Goal: Transaction & Acquisition: Purchase product/service

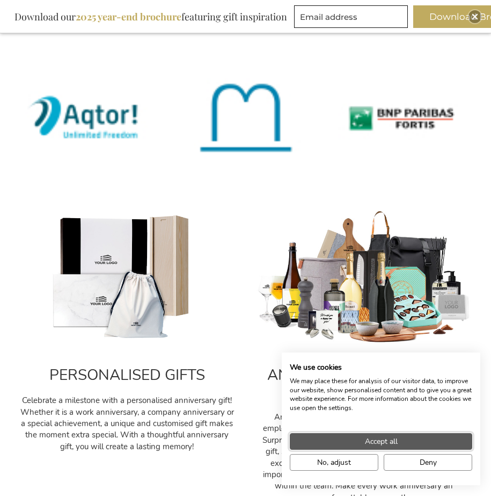
click at [388, 444] on span "Accept all" at bounding box center [381, 440] width 33 height 11
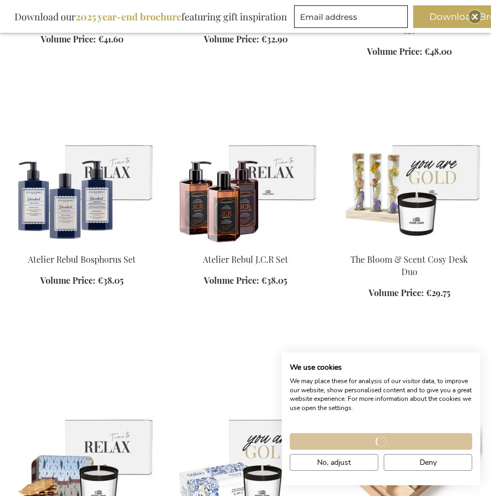
scroll to position [1697, 0]
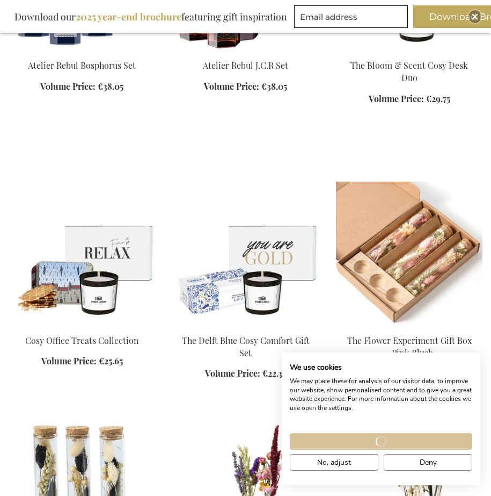
scroll to position [1788, 0]
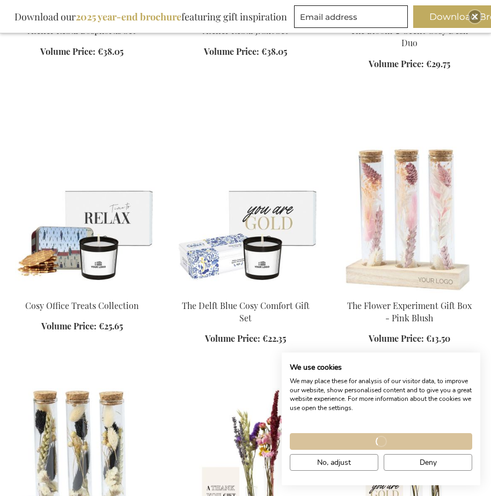
click at [366, 443] on div "Loading... Accept all" at bounding box center [381, 441] width 188 height 17
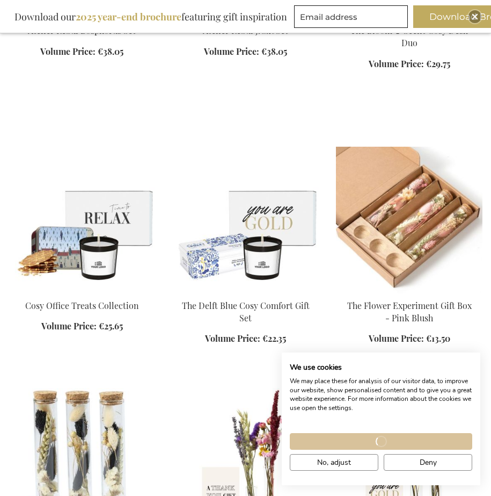
click at [339, 316] on div "Add to Cart" at bounding box center [409, 328] width 147 height 57
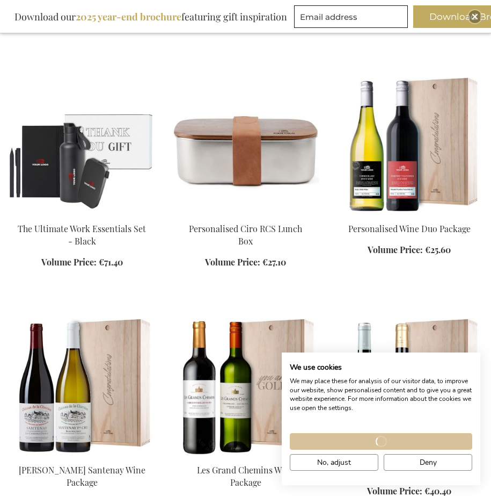
scroll to position [3444, 0]
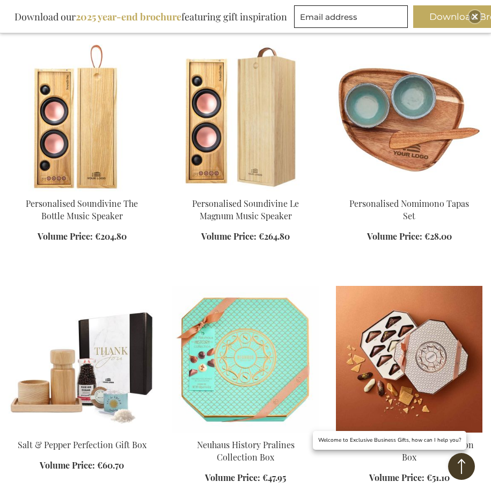
scroll to position [4098, 0]
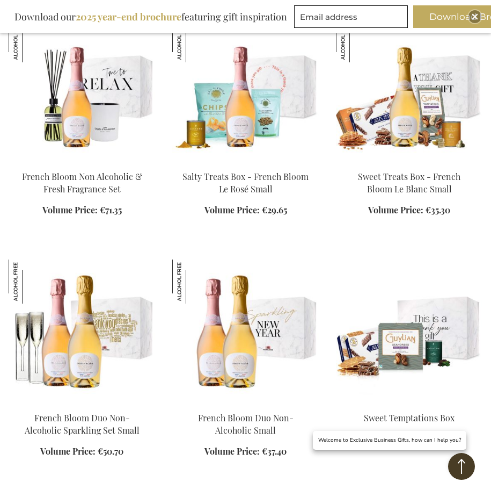
scroll to position [7696, 0]
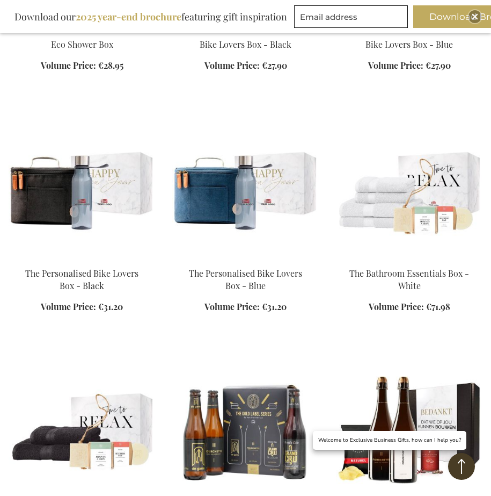
scroll to position [8872, 0]
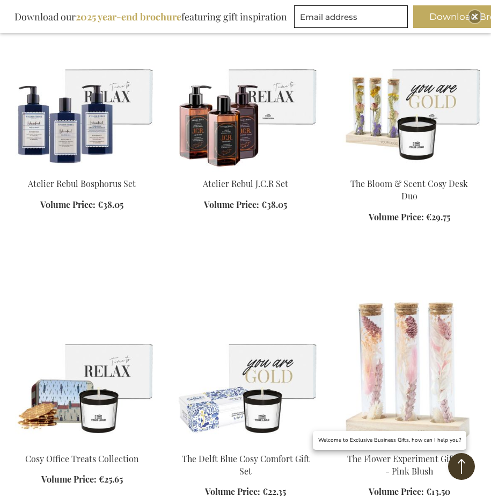
scroll to position [61, 0]
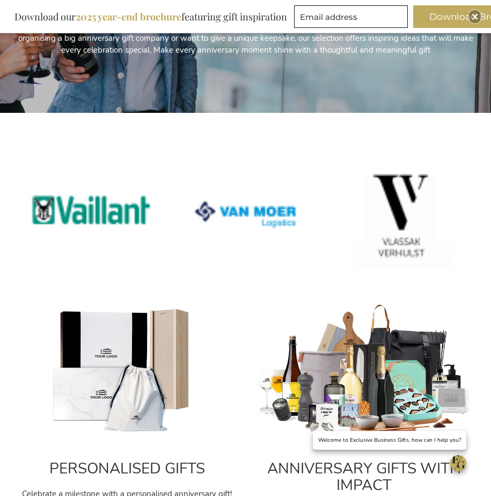
scroll to position [360, 0]
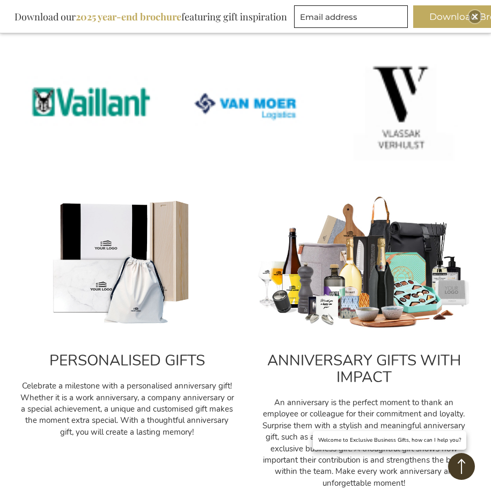
click at [134, 283] on img at bounding box center [127, 262] width 216 height 135
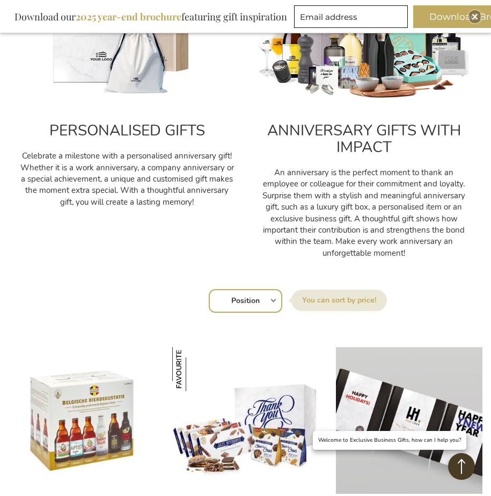
scroll to position [662, 0]
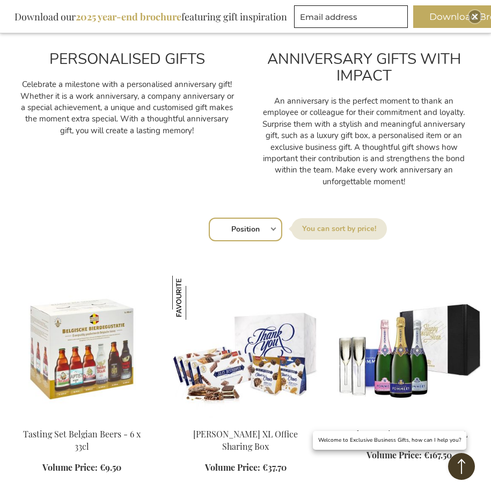
click at [266, 225] on select "Position Best Sellers Most Viewed New Biggest Saving Price: low to high Price: …" at bounding box center [246, 229] width 74 height 24
